Goal: Task Accomplishment & Management: Manage account settings

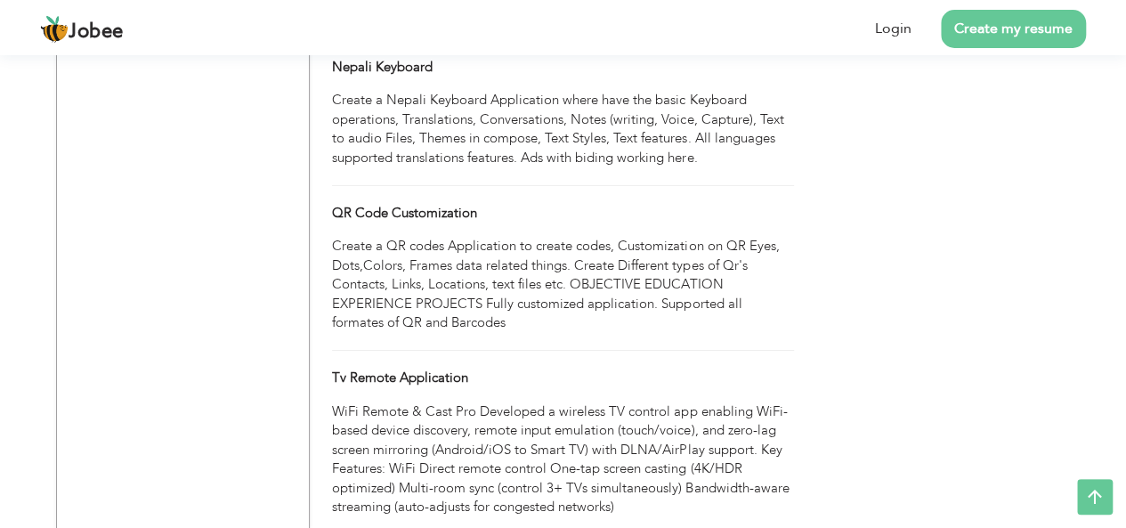
scroll to position [9676, 0]
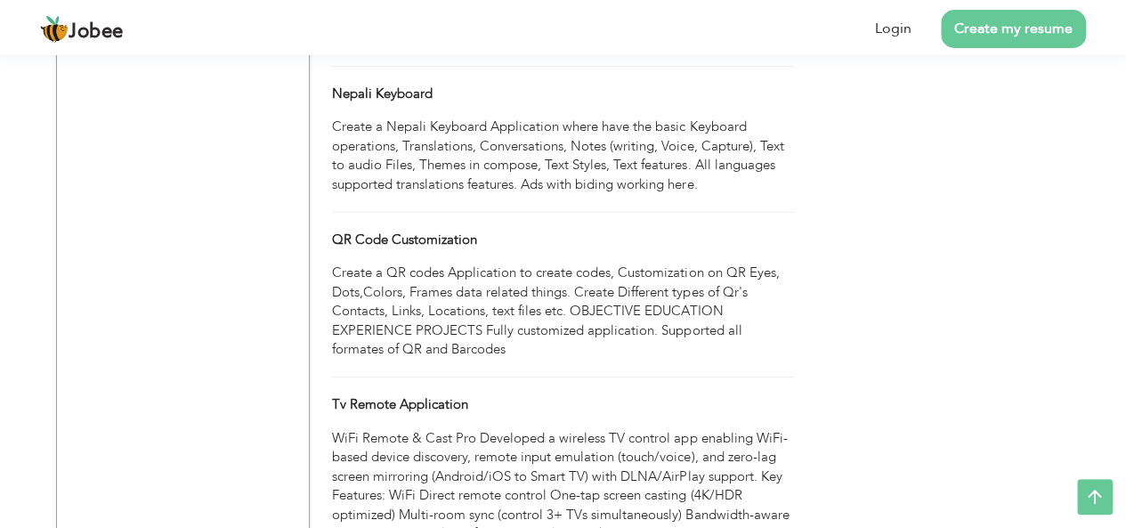
click at [664, 441] on div "WiFi Remote & Cast Pro Developed a wireless TV control app enabling WiFi-based …" at bounding box center [562, 486] width 461 height 115
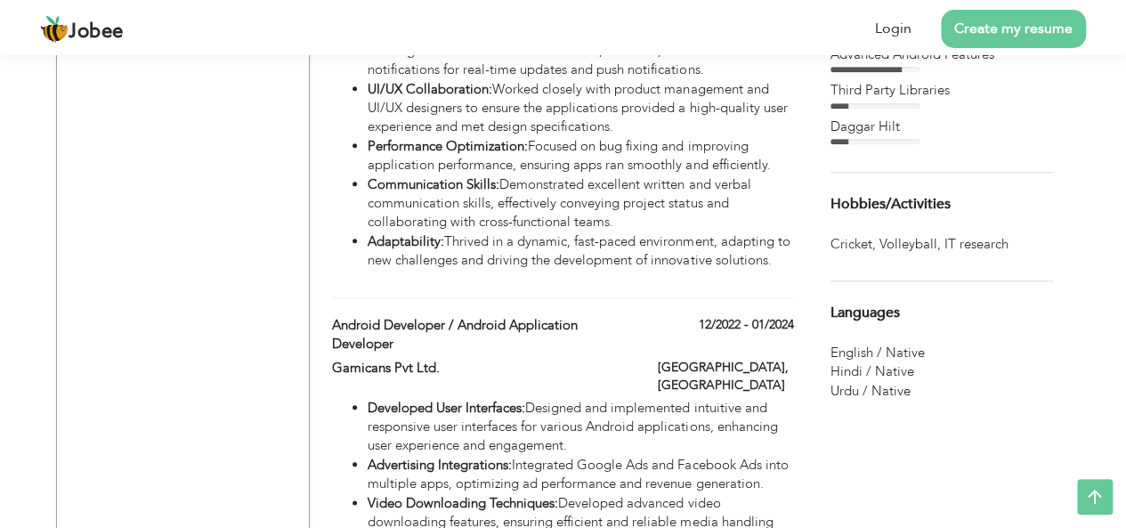
scroll to position [0, 0]
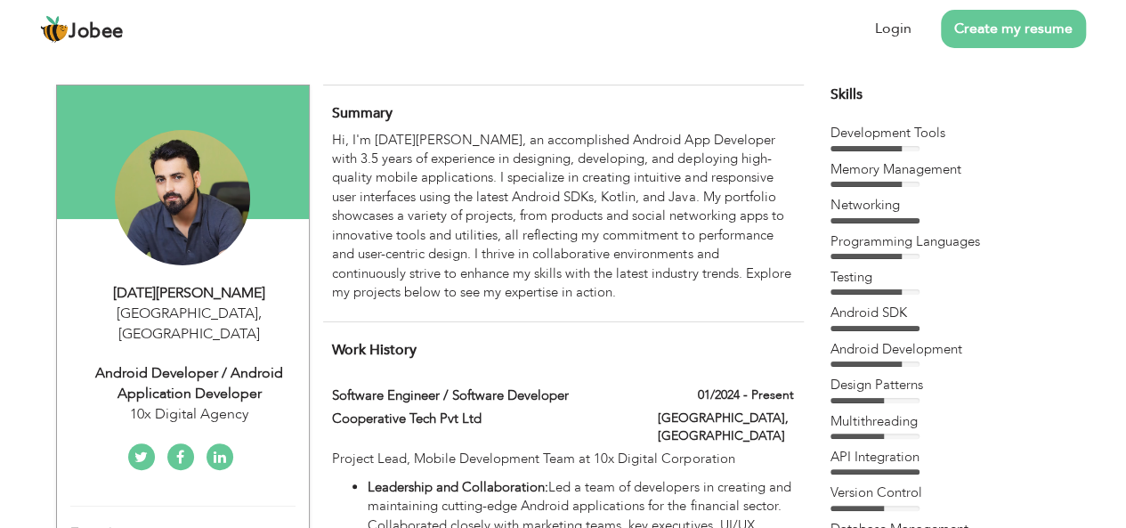
drag, startPoint x: 638, startPoint y: 297, endPoint x: 494, endPoint y: 226, distance: 160.5
click at [494, 226] on div "Hi, I'm [DATE][PERSON_NAME], an accomplished Android App Developer with 3.5 yea…" at bounding box center [562, 217] width 461 height 172
drag, startPoint x: 623, startPoint y: 292, endPoint x: 441, endPoint y: 185, distance: 211.5
click at [400, 170] on div "Hi, I'm [DATE][PERSON_NAME], an accomplished Android App Developer with 3.5 yea…" at bounding box center [562, 217] width 461 height 172
click at [890, 29] on link "Login" at bounding box center [893, 29] width 37 height 20
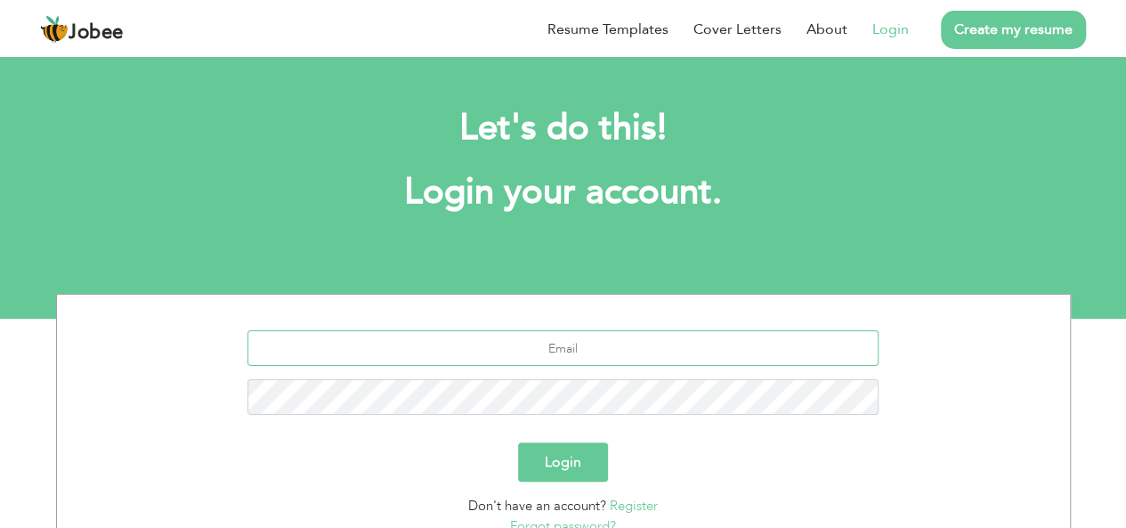
click at [566, 353] on input "text" at bounding box center [563, 348] width 631 height 36
type input "devirfan994@gmail.com"
click at [553, 464] on button "Login" at bounding box center [563, 462] width 90 height 39
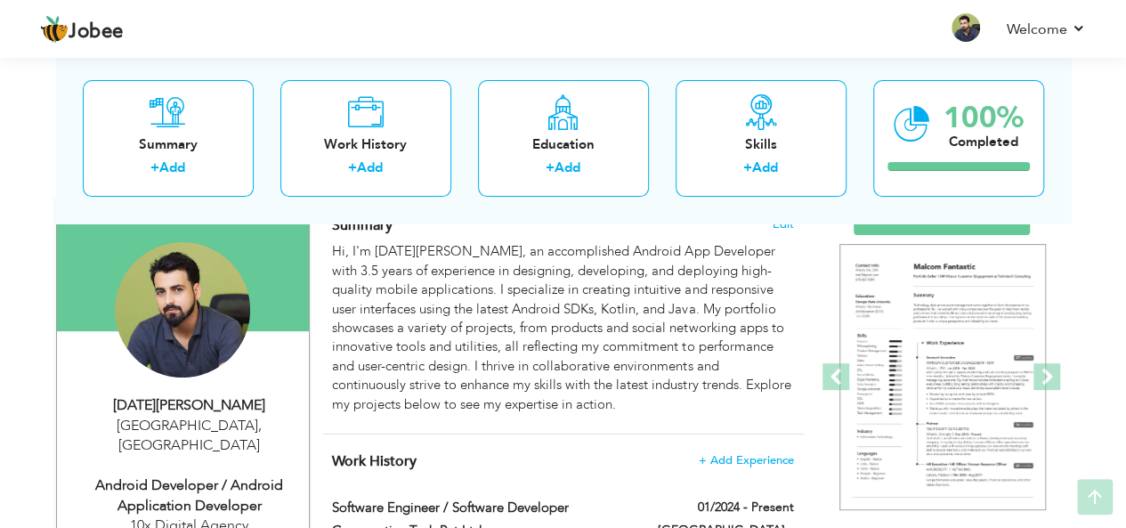
scroll to position [156, 0]
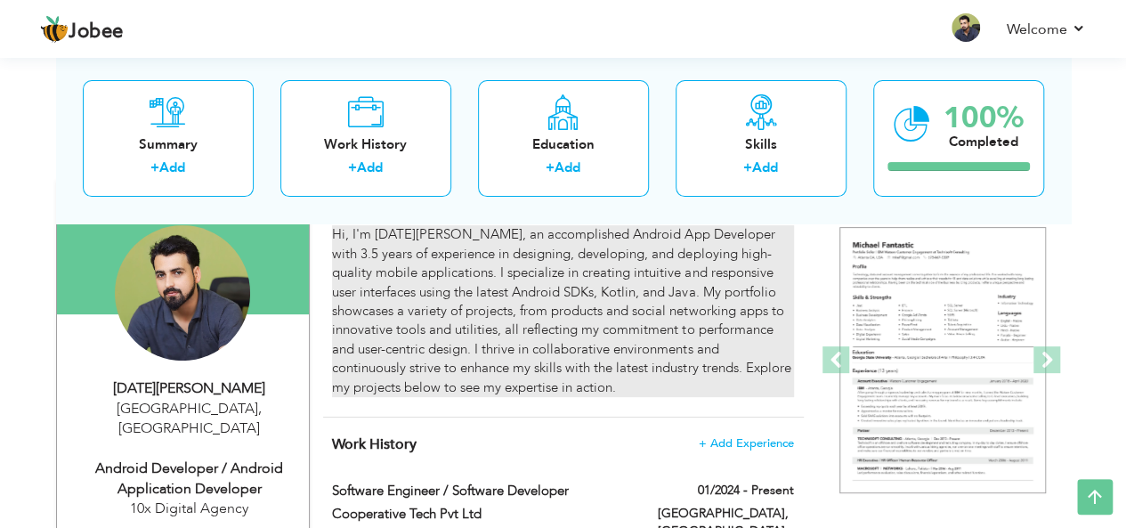
click at [623, 384] on div "Hi, I'm [DATE][PERSON_NAME], an accomplished Android App Developer with 3.5 yea…" at bounding box center [562, 311] width 461 height 172
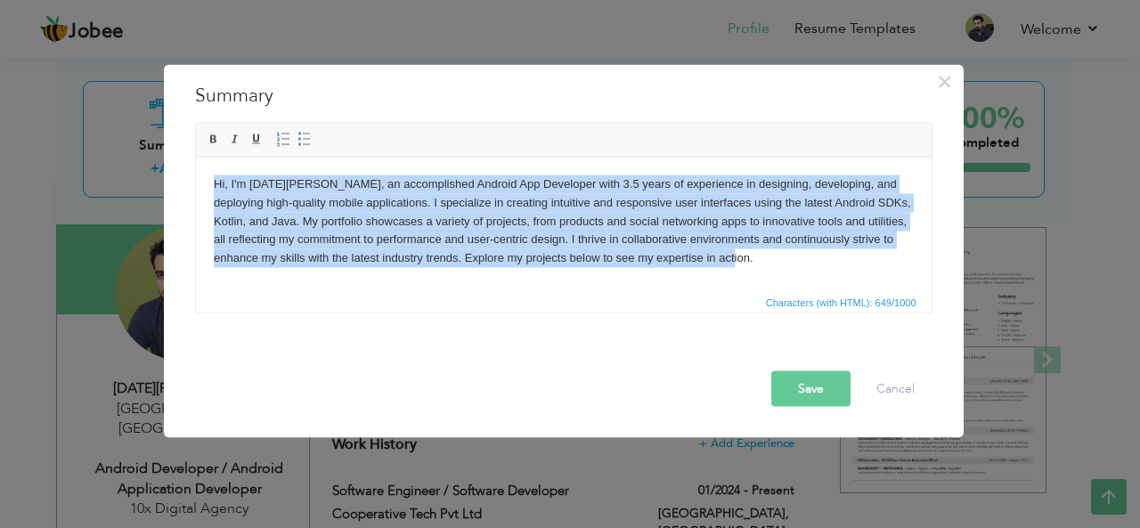
drag, startPoint x: 741, startPoint y: 248, endPoint x: 198, endPoint y: 179, distance: 547.5
click at [198, 179] on html "Hi, I'm [DATE][PERSON_NAME], an accomplished Android App Developer with 3.5 yea…" at bounding box center [563, 221] width 736 height 128
copy body "Hi, I'm [DATE][PERSON_NAME], an accomplished Android App Developer with 3.5 yea…"
